Goal: Task Accomplishment & Management: Manage account settings

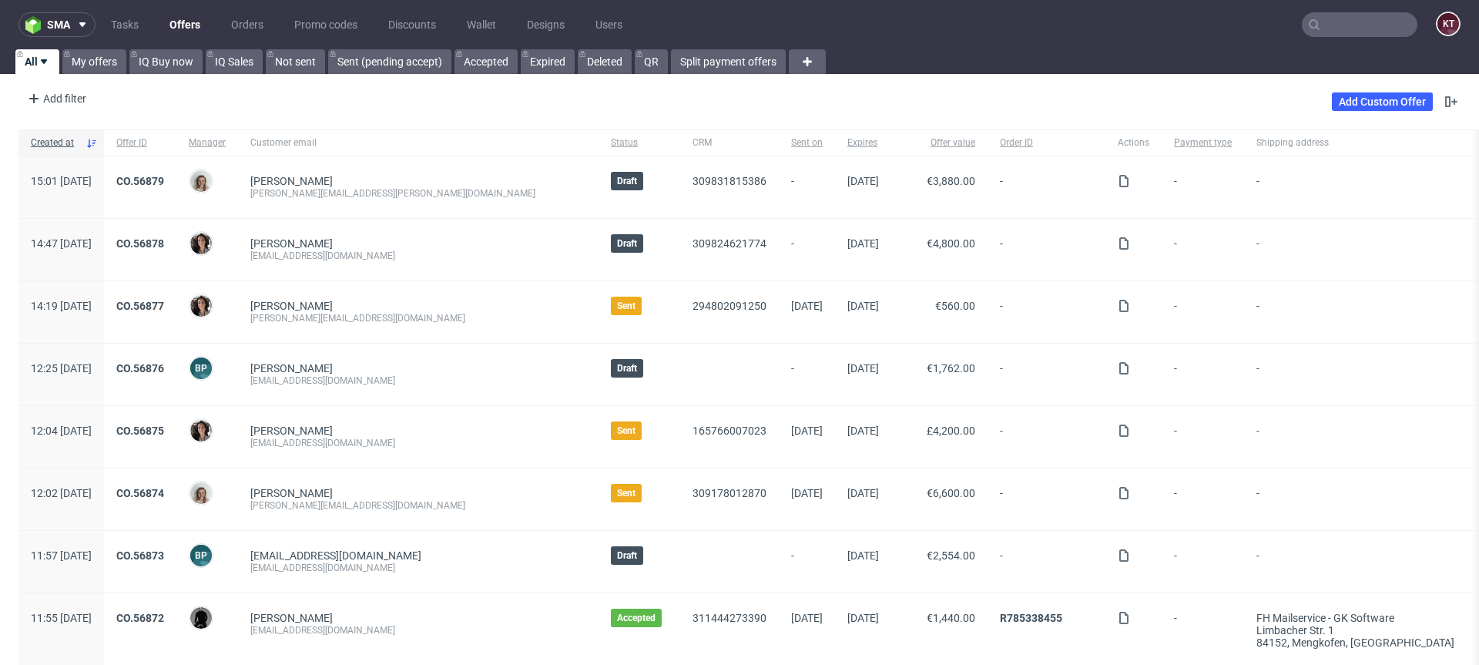
click at [1325, 22] on input "text" at bounding box center [1359, 24] width 116 height 25
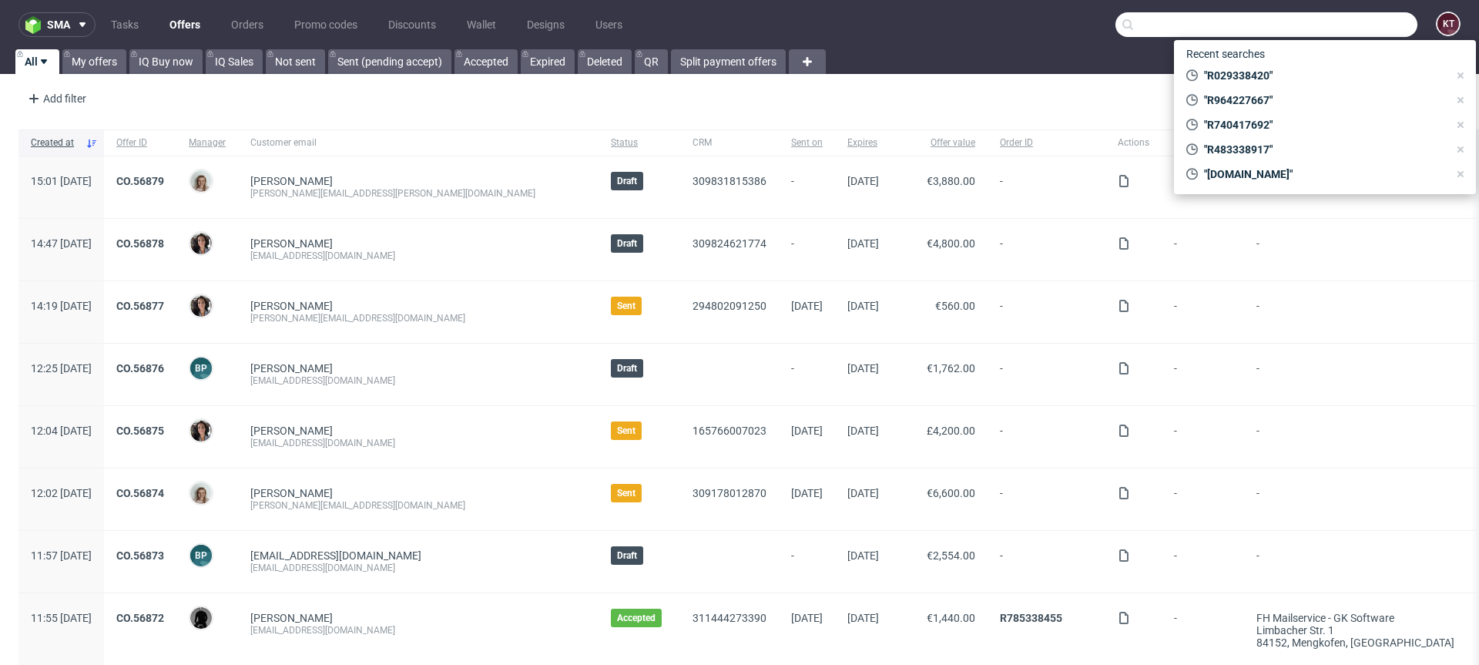
paste input "000002806"
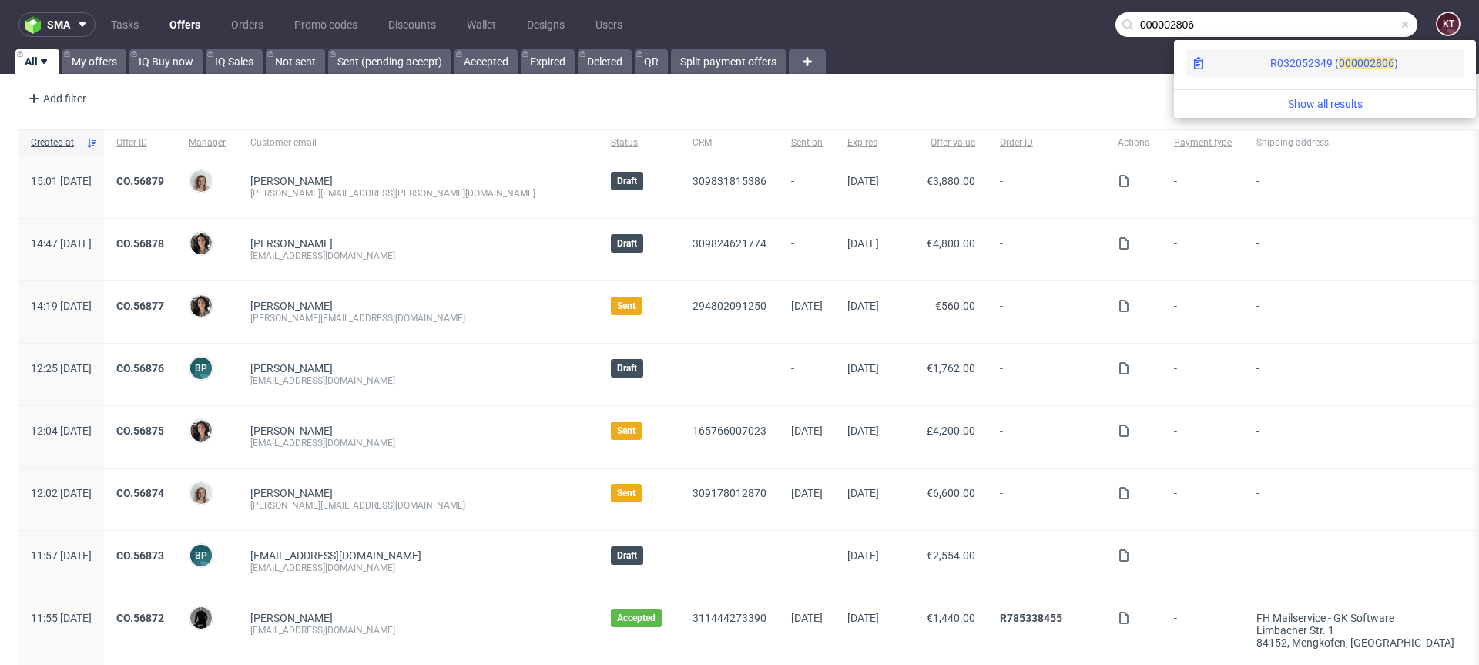
type input "000002806"
click at [1369, 65] on div "R032052349 ( 00000 2806 )" at bounding box center [1324, 63] width 277 height 28
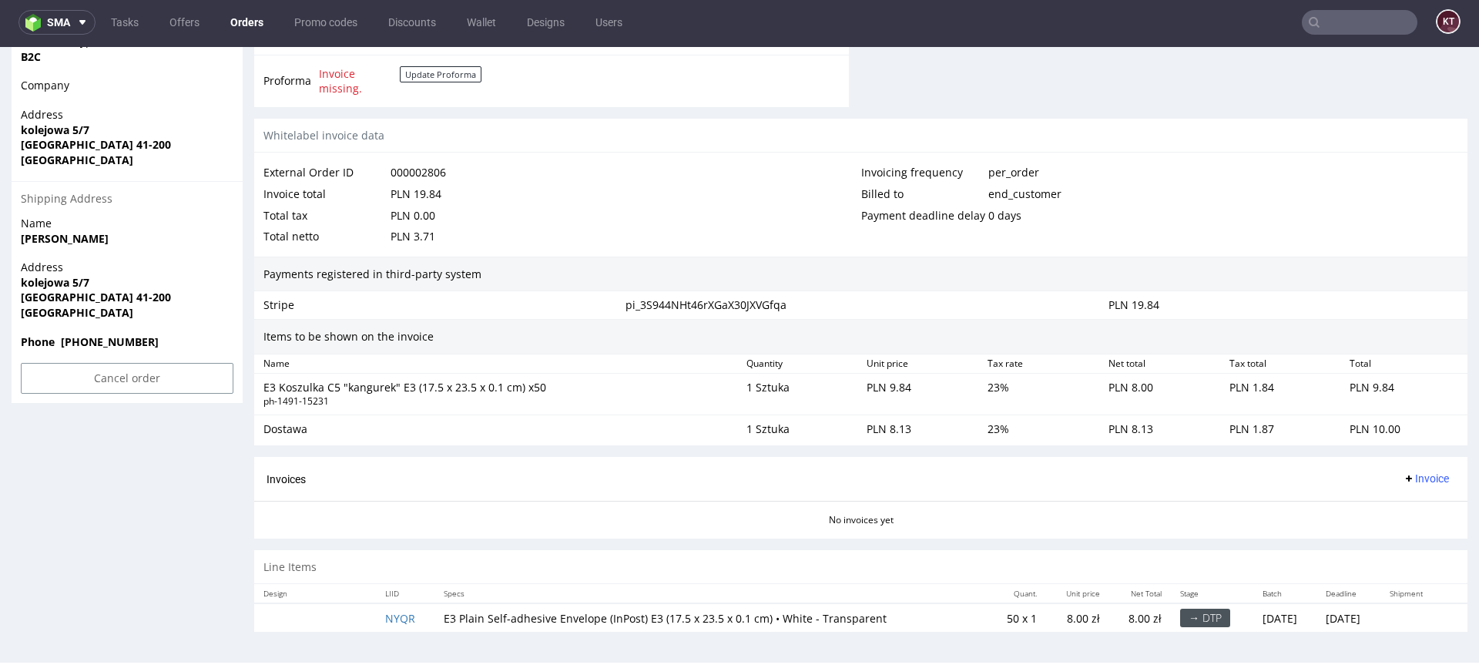
scroll to position [4, 0]
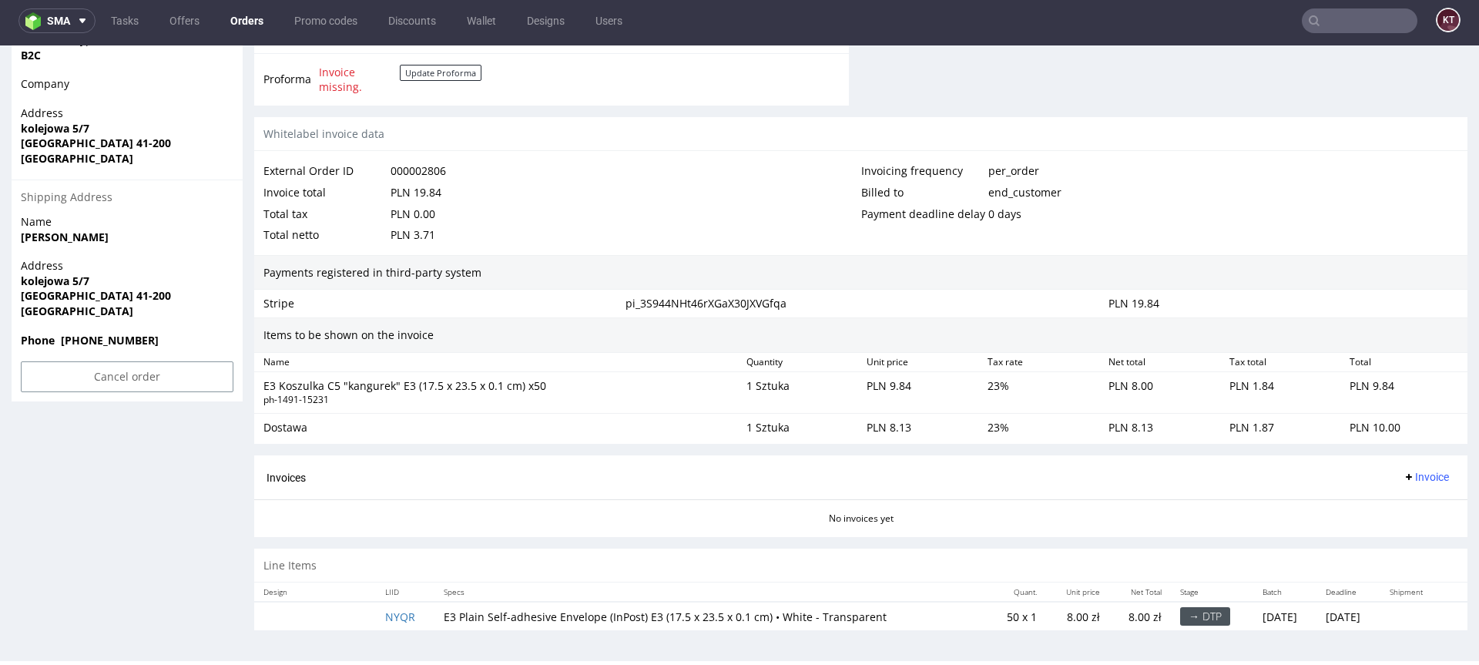
click at [899, 400] on div "PLN 9.84" at bounding box center [920, 392] width 121 height 34
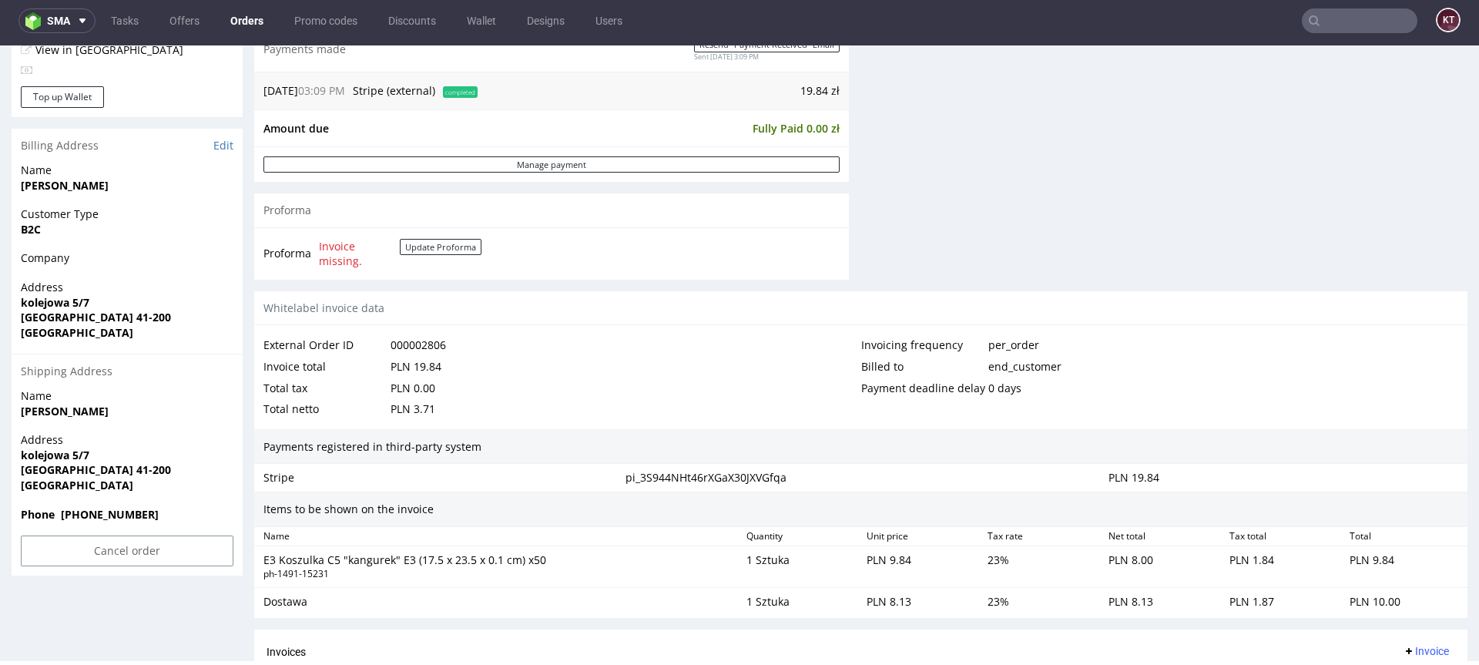
scroll to position [646, 0]
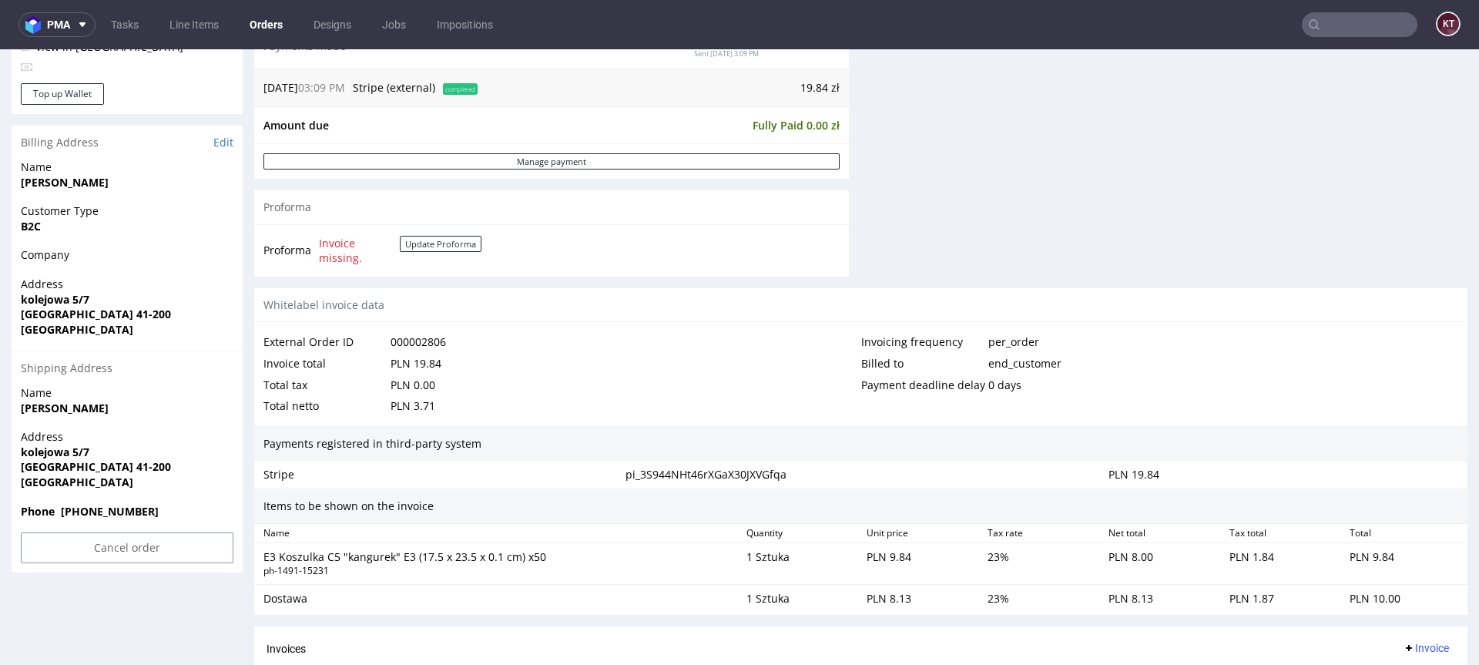
scroll to position [657, 0]
click at [173, 542] on input "Cancel order" at bounding box center [127, 546] width 213 height 31
click at [105, 502] on link "Yes" at bounding box center [104, 503] width 44 height 23
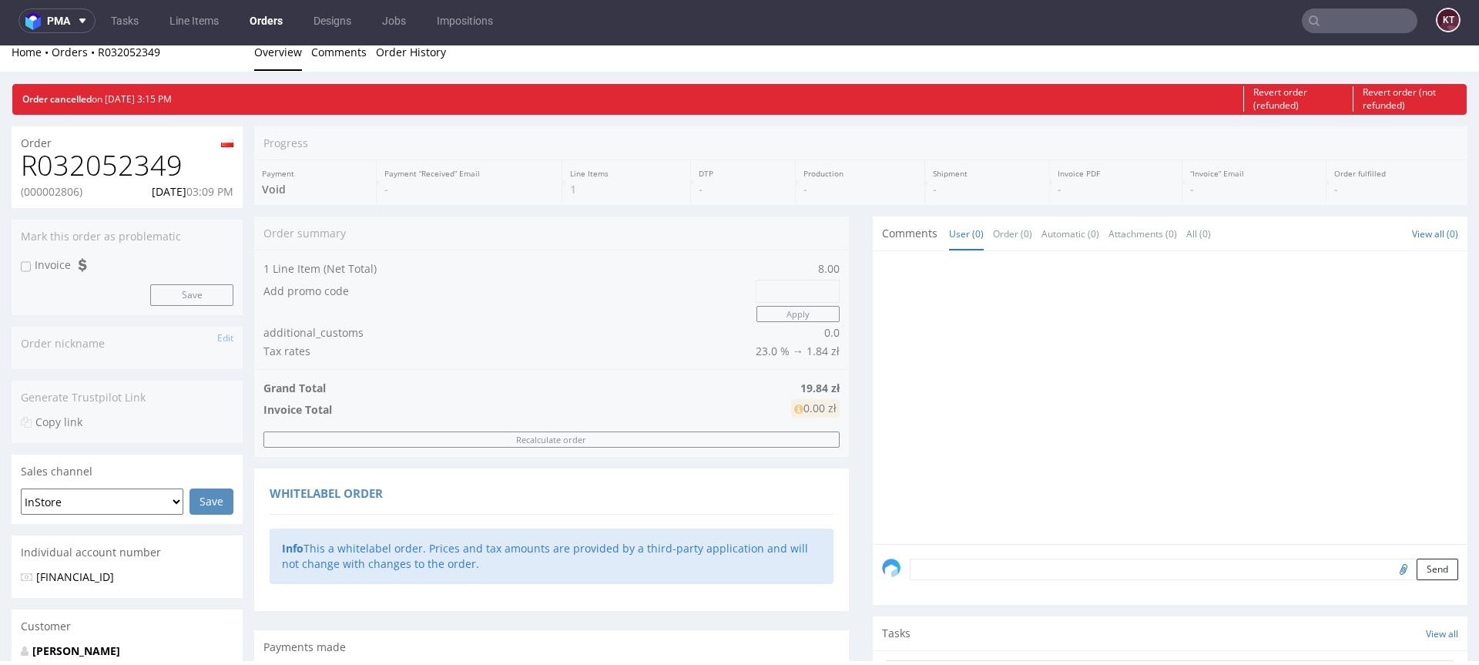
scroll to position [0, 0]
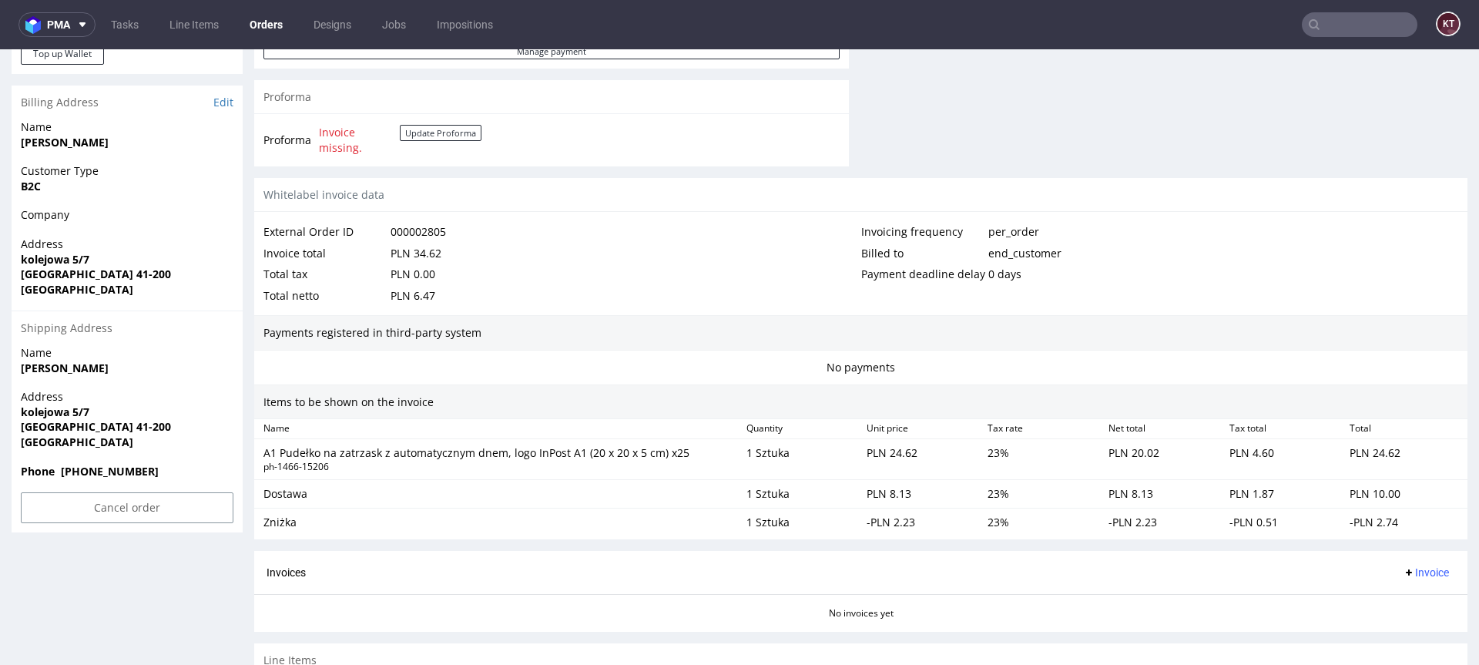
scroll to position [751, 0]
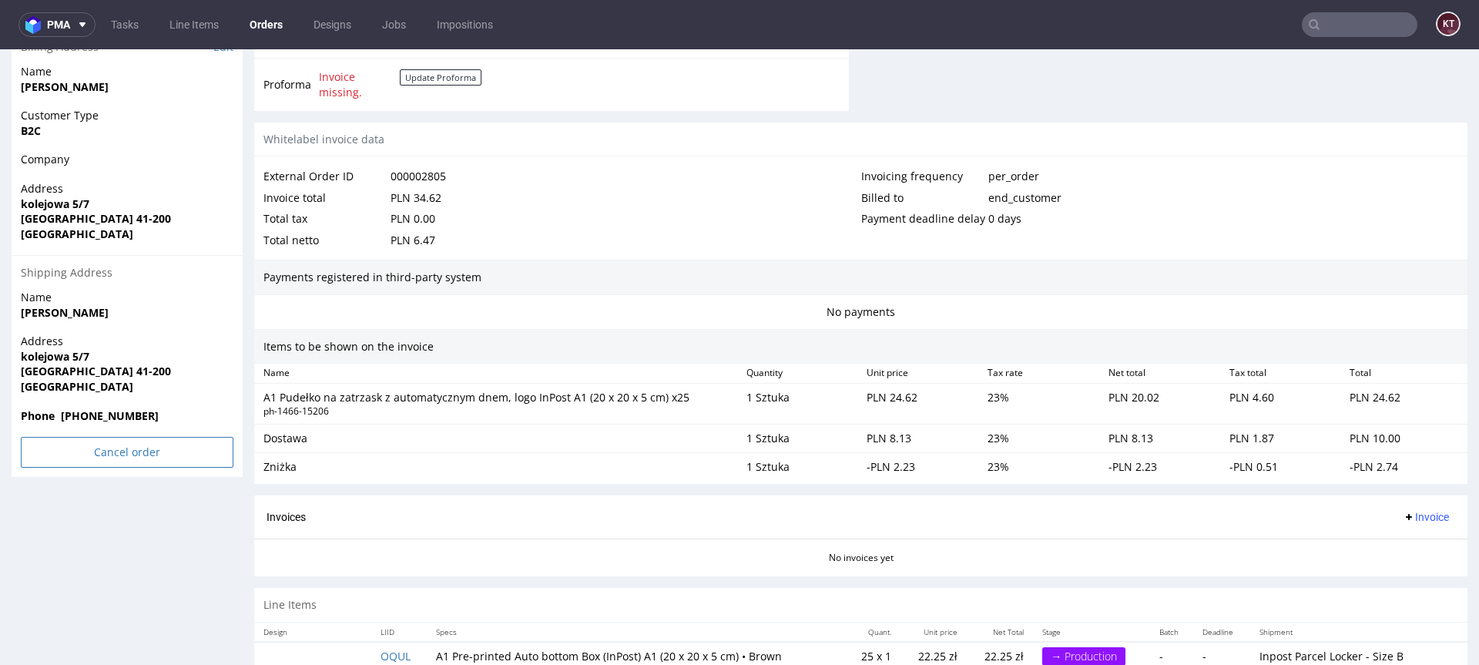
click at [165, 454] on input "Cancel order" at bounding box center [127, 452] width 213 height 31
click at [100, 405] on link "Yes" at bounding box center [104, 409] width 44 height 23
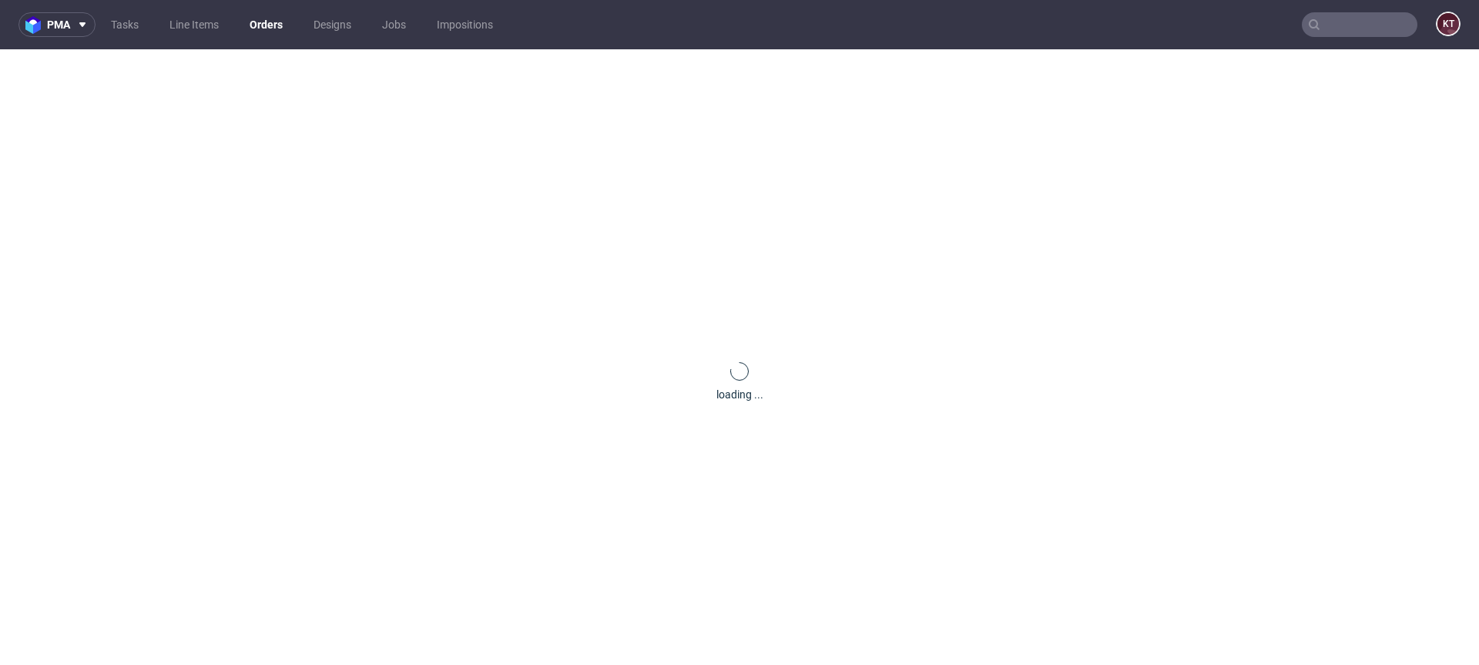
scroll to position [0, 0]
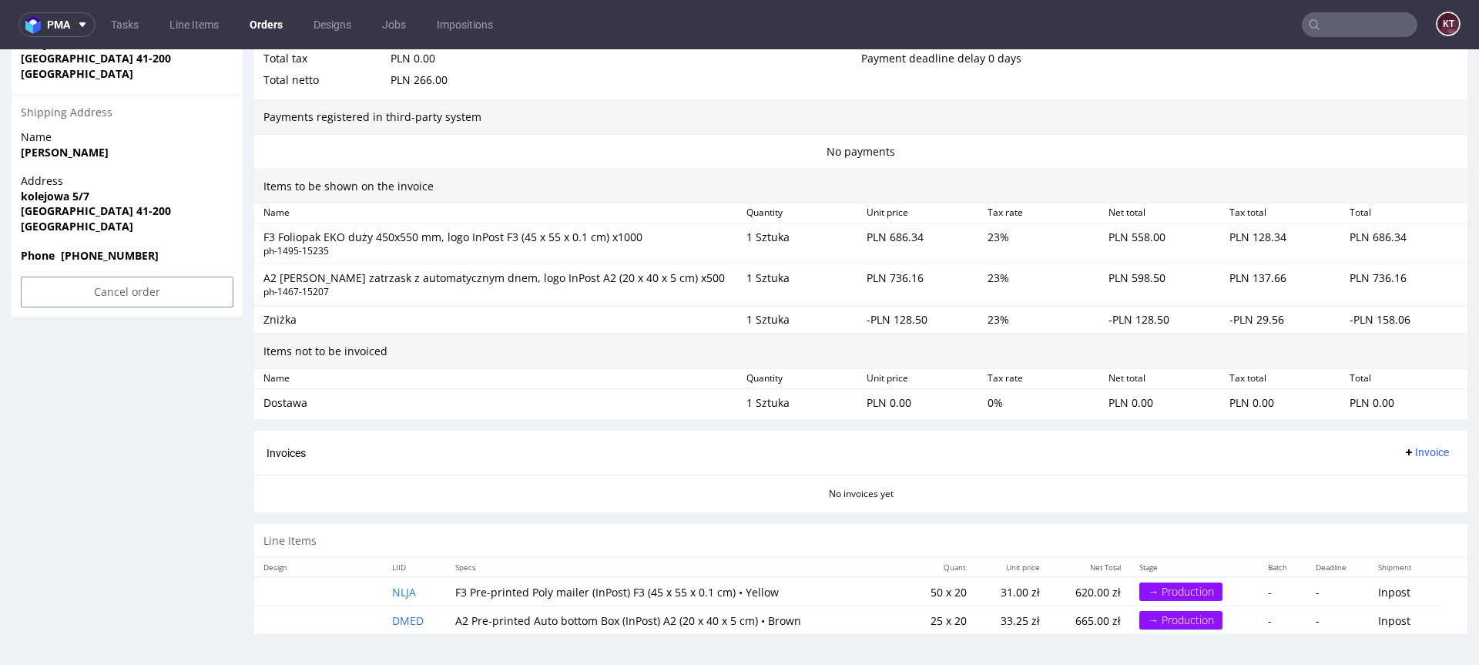
scroll to position [1, 0]
click at [112, 293] on input "Cancel order" at bounding box center [127, 291] width 213 height 31
click at [558, 454] on div "Invoices Invoice" at bounding box center [860, 451] width 1188 height 19
click at [109, 252] on link "Yes" at bounding box center [104, 248] width 44 height 23
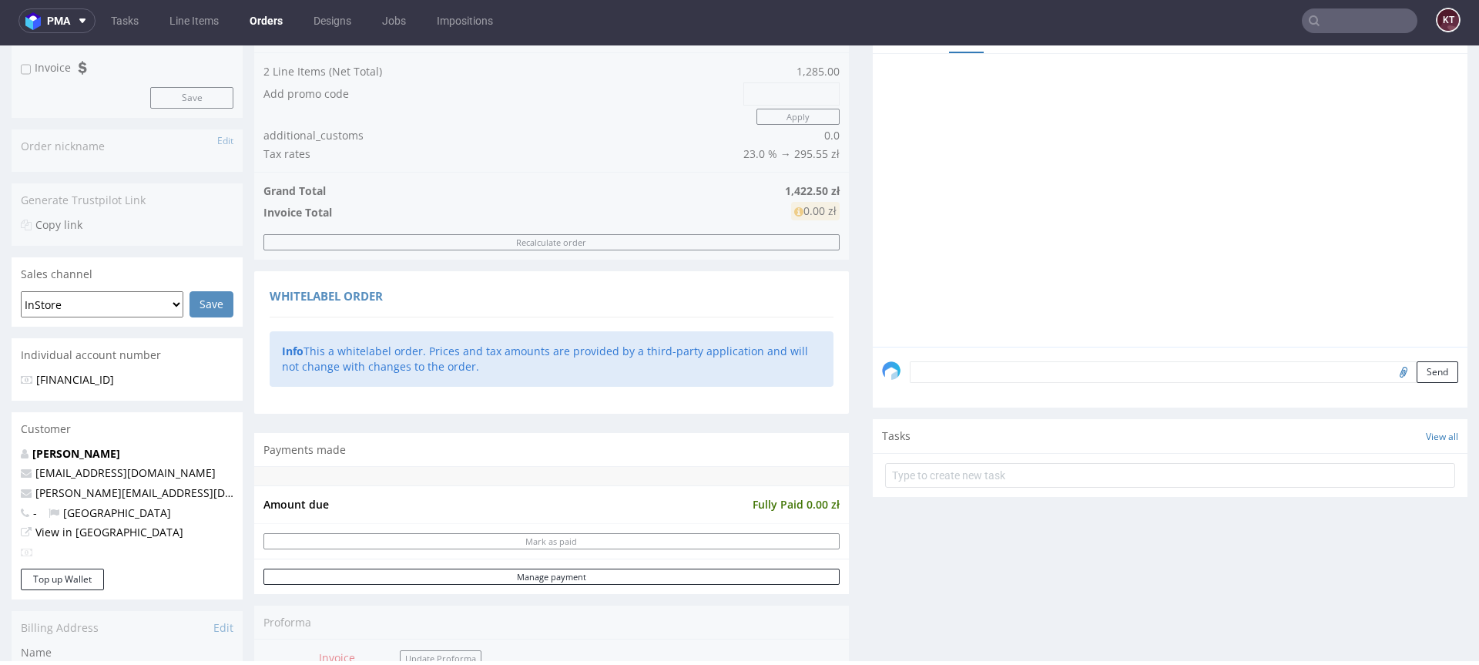
scroll to position [0, 0]
